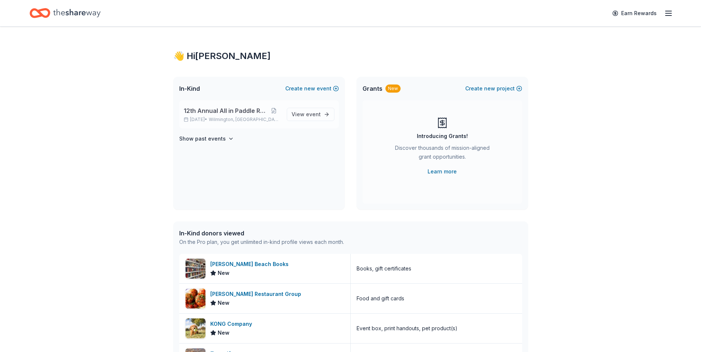
click at [222, 118] on p "[DATE] • [GEOGRAPHIC_DATA], DE" at bounding box center [232, 120] width 97 height 6
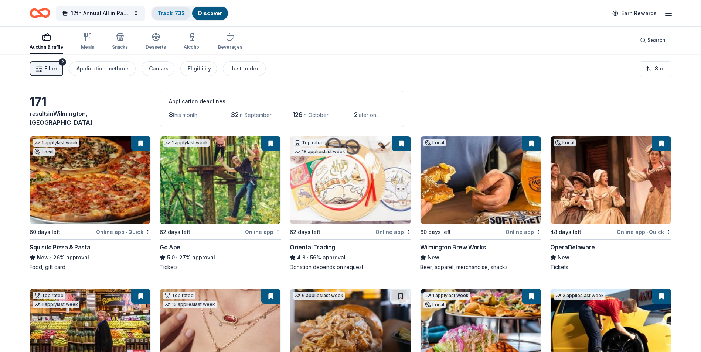
click at [167, 12] on link "Track · 732" at bounding box center [170, 13] width 27 height 6
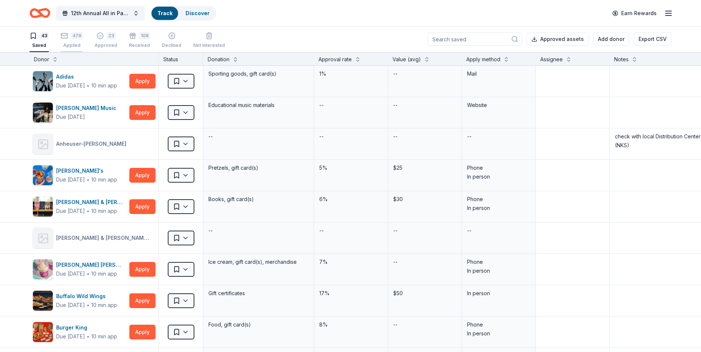
click at [72, 44] on div "Applied" at bounding box center [72, 45] width 22 height 6
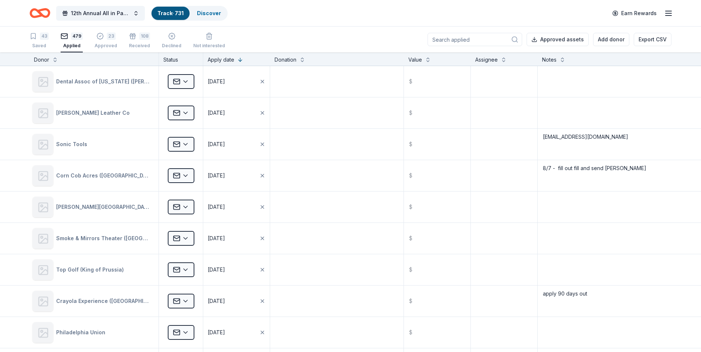
click at [463, 40] on input at bounding box center [474, 39] width 95 height 13
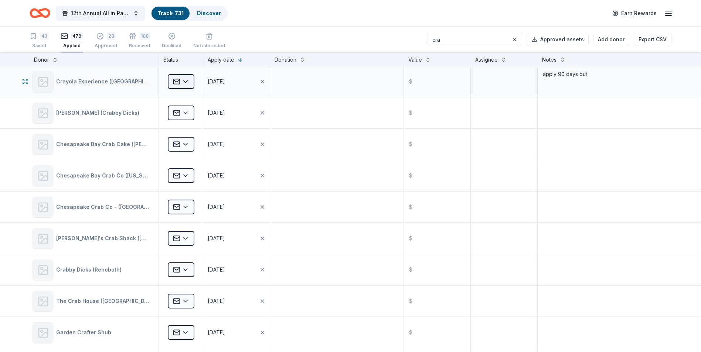
type input "cra"
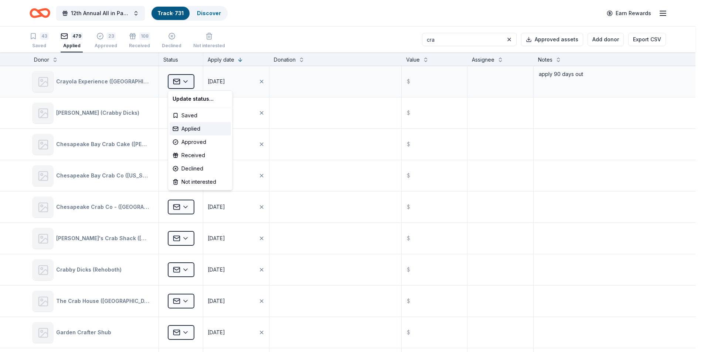
click at [187, 83] on html "12th Annual All in Paddle Raffle Track · 731 Discover Earn Rewards 43 Saved 479…" at bounding box center [350, 176] width 701 height 352
click at [187, 154] on div "Received" at bounding box center [200, 155] width 61 height 13
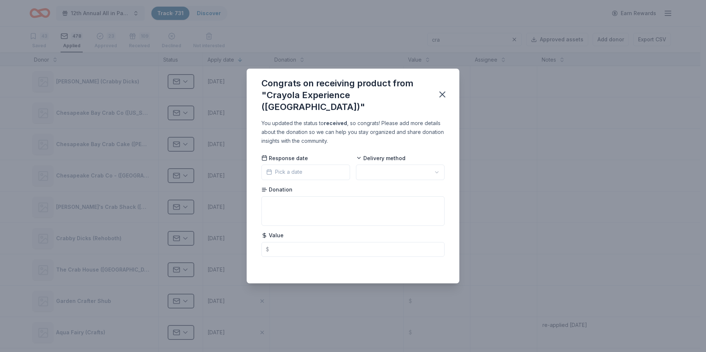
click at [438, 166] on html "12th Annual All in Paddle Raffle Track · 731 Discover Earn Rewards 43 Saved 478…" at bounding box center [353, 176] width 706 height 352
click at [279, 199] on textarea at bounding box center [353, 212] width 183 height 30
type textarea "2 tics"
click at [280, 245] on input "text" at bounding box center [353, 249] width 183 height 15
type input "62.00"
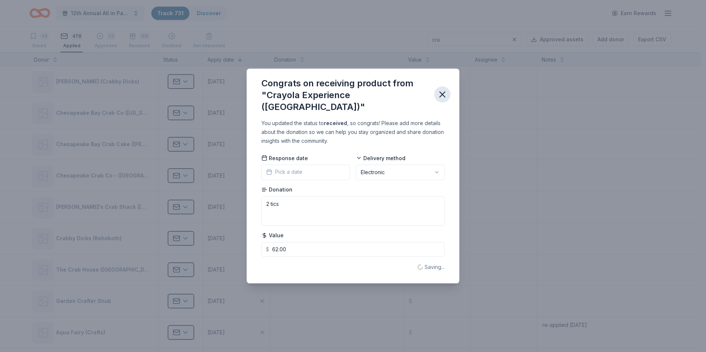
click at [442, 93] on icon "button" at bounding box center [442, 94] width 10 height 10
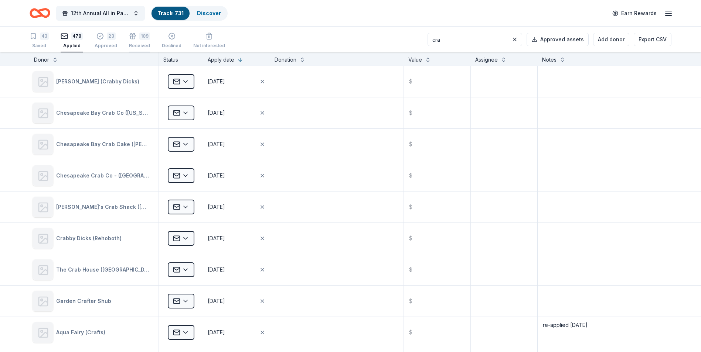
click at [134, 44] on div "Received" at bounding box center [139, 42] width 21 height 6
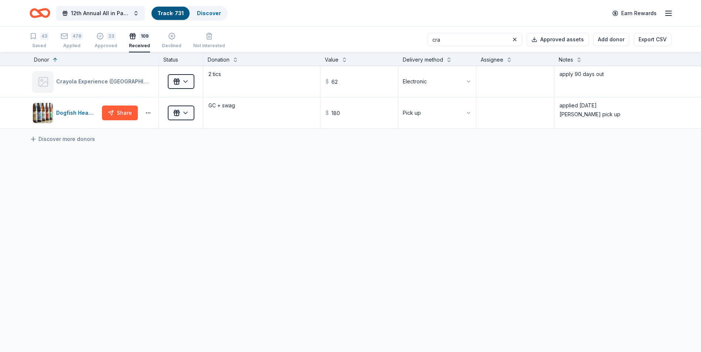
drag, startPoint x: 459, startPoint y: 39, endPoint x: 440, endPoint y: 39, distance: 18.8
click at [440, 39] on input "cra" at bounding box center [474, 39] width 95 height 13
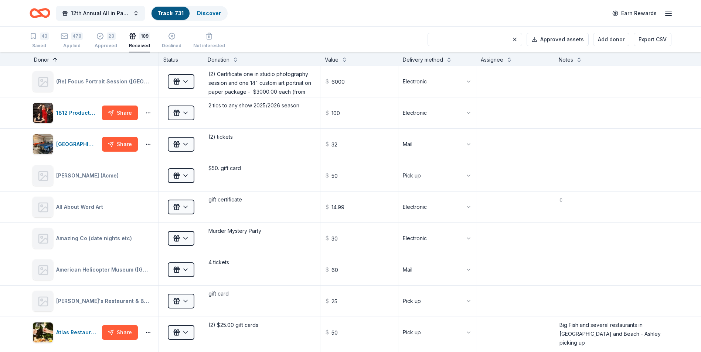
click at [55, 58] on button at bounding box center [55, 58] width 6 height 7
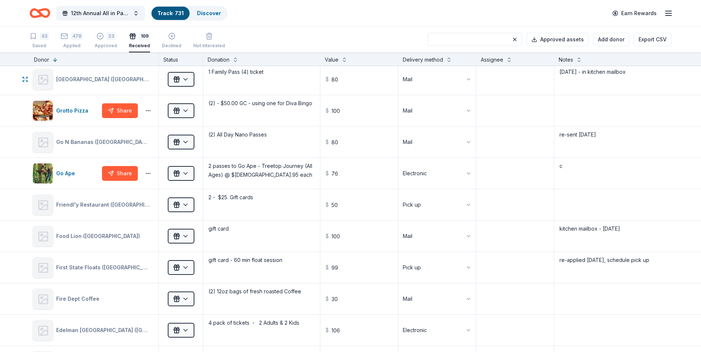
scroll to position [1884, 0]
